Goal: Task Accomplishment & Management: Manage account settings

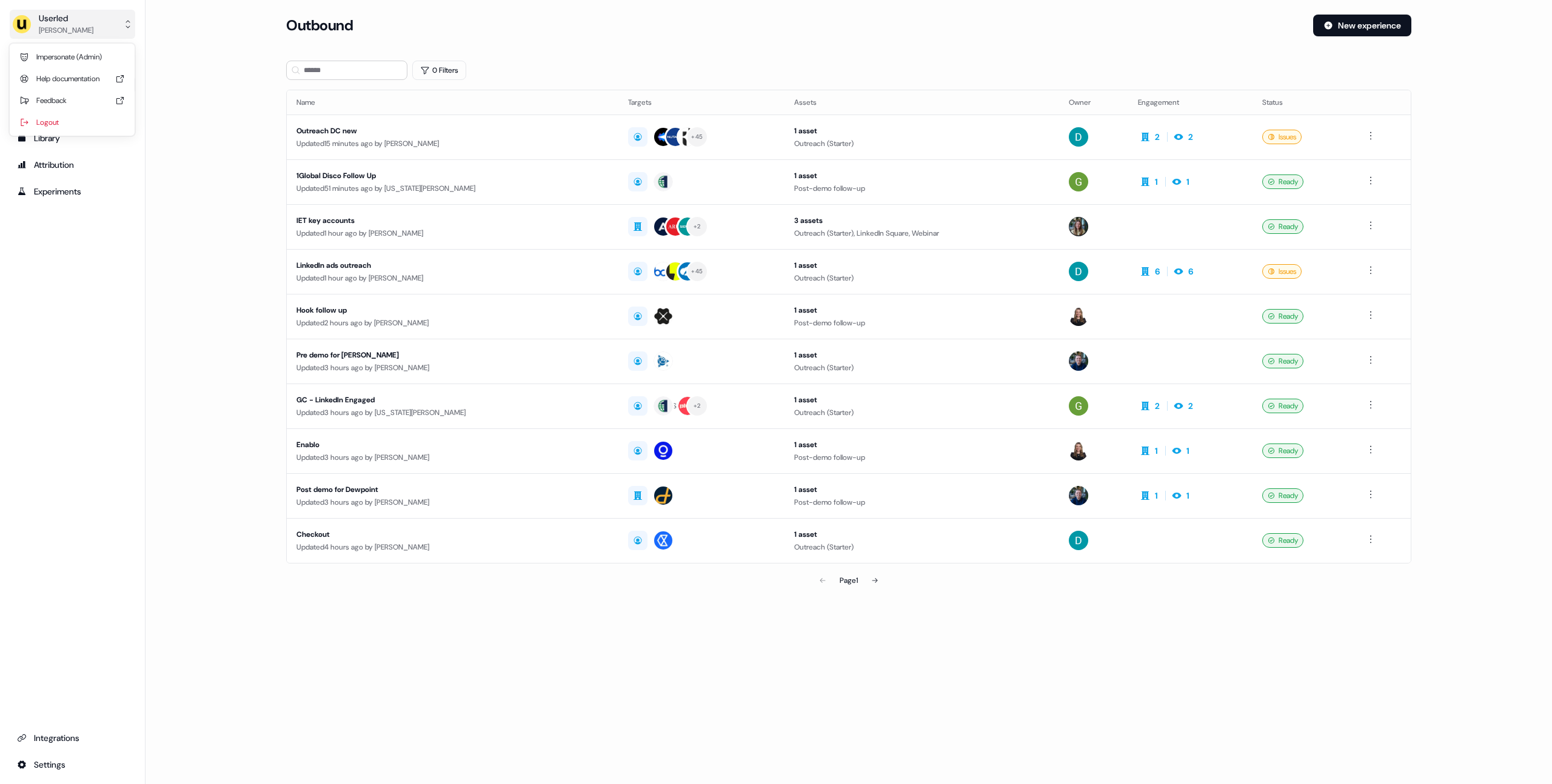
click at [75, 12] on div "Userled" at bounding box center [66, 18] width 55 height 12
click at [77, 61] on div "Impersonate (Admin)" at bounding box center [72, 56] width 115 height 22
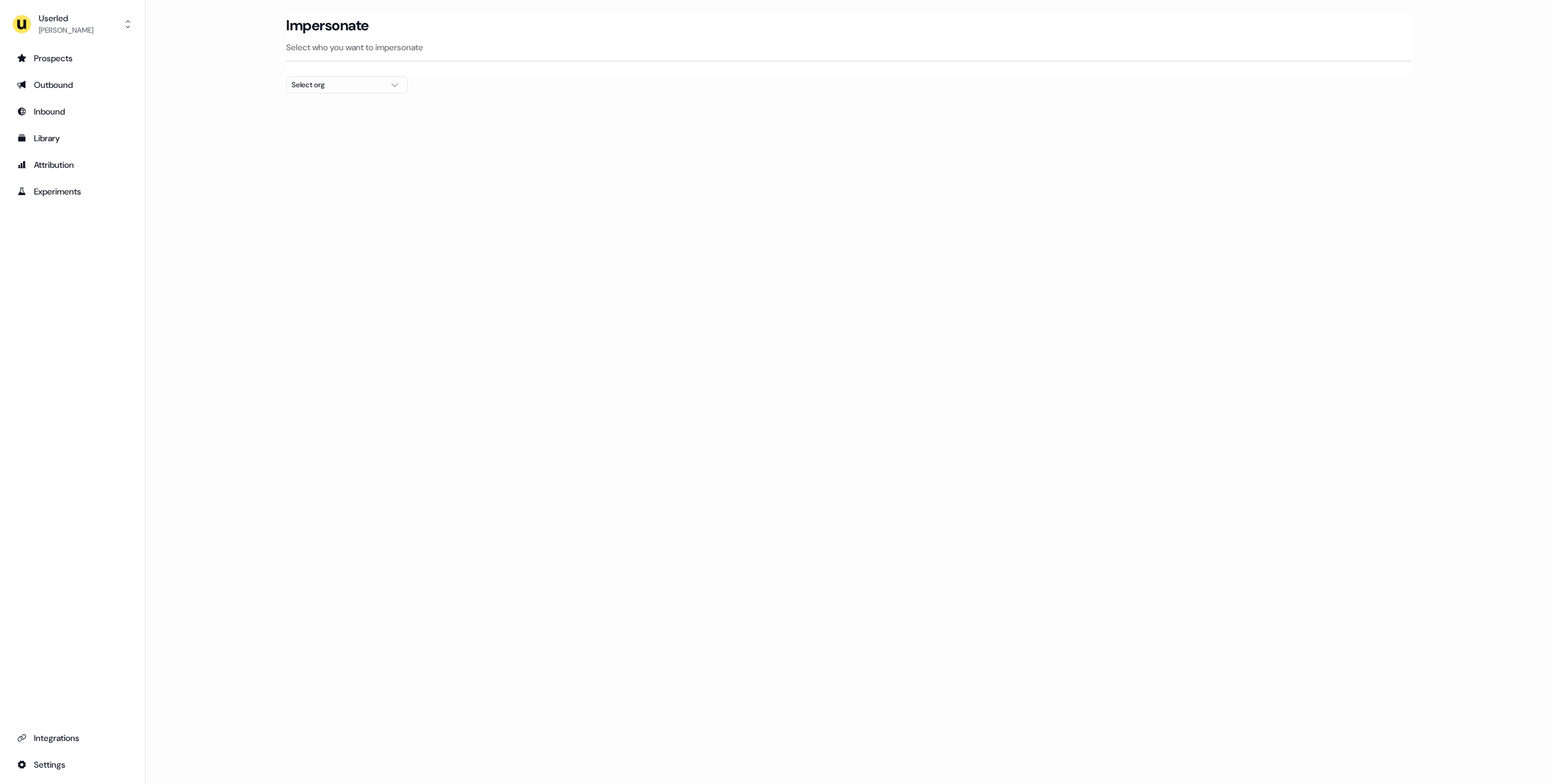
click at [359, 85] on div "Select org" at bounding box center [337, 85] width 91 height 12
click at [343, 108] on input "text" at bounding box center [354, 107] width 106 height 22
click at [329, 103] on input "text" at bounding box center [354, 107] width 106 height 22
type input "*****"
click at [347, 135] on div "ADvendio" at bounding box center [346, 128] width 120 height 19
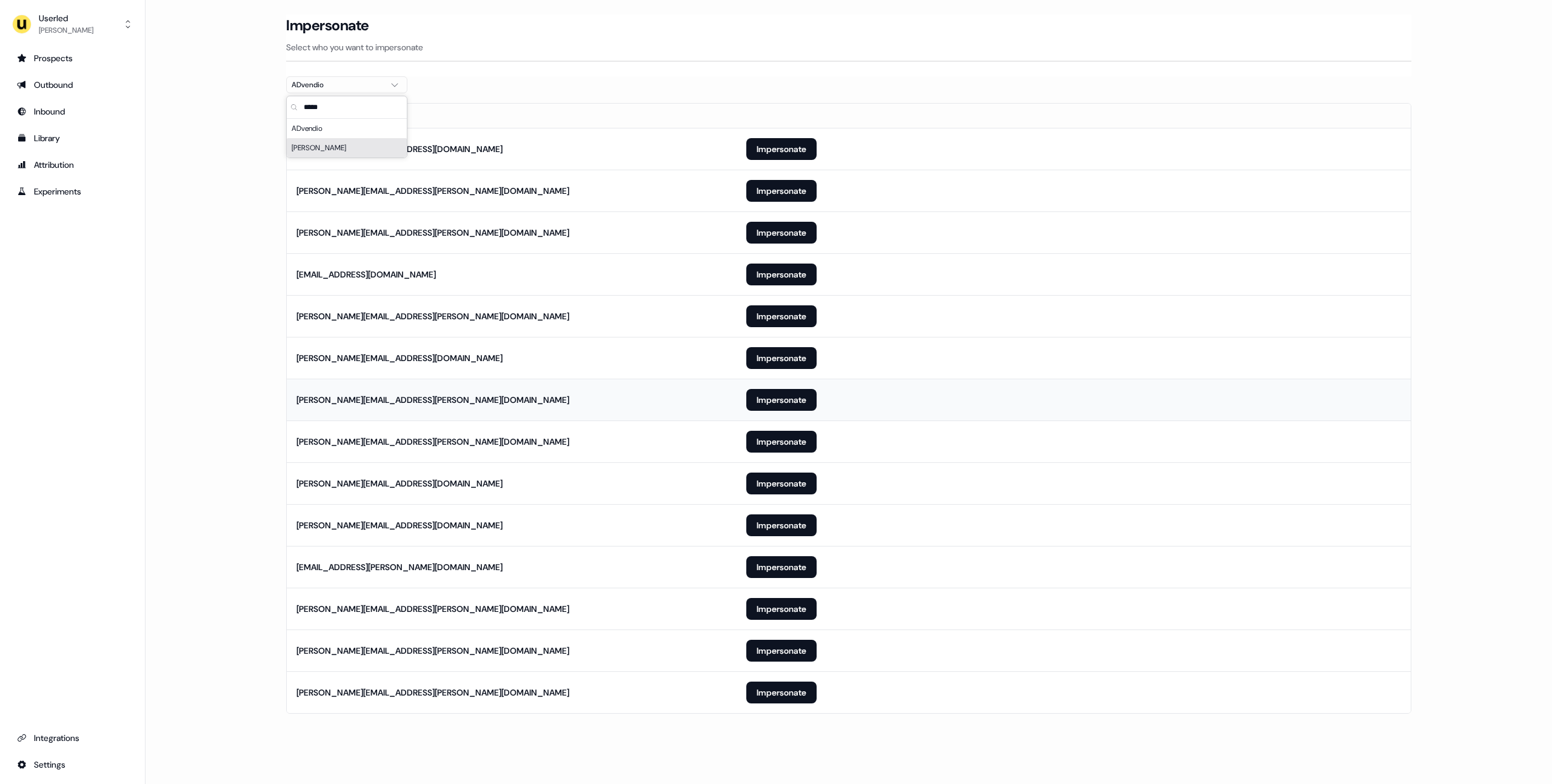
click at [629, 409] on td "[PERSON_NAME][EMAIL_ADDRESS][PERSON_NAME][DOMAIN_NAME]" at bounding box center [512, 400] width 450 height 42
click at [796, 652] on button "Impersonate" at bounding box center [782, 650] width 70 height 22
